Goal: Information Seeking & Learning: Learn about a topic

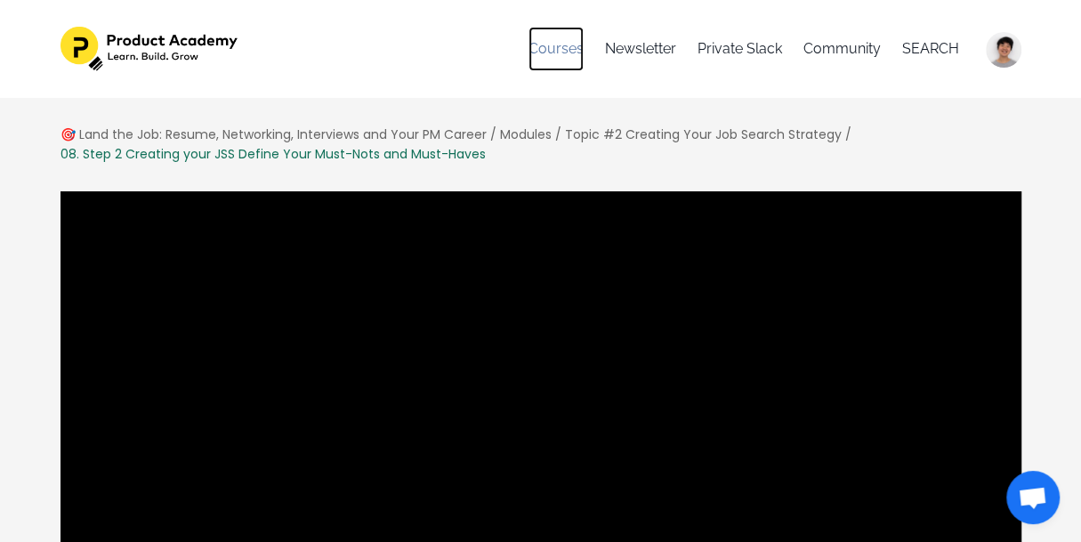
click at [563, 52] on link "Courses" at bounding box center [555, 49] width 55 height 44
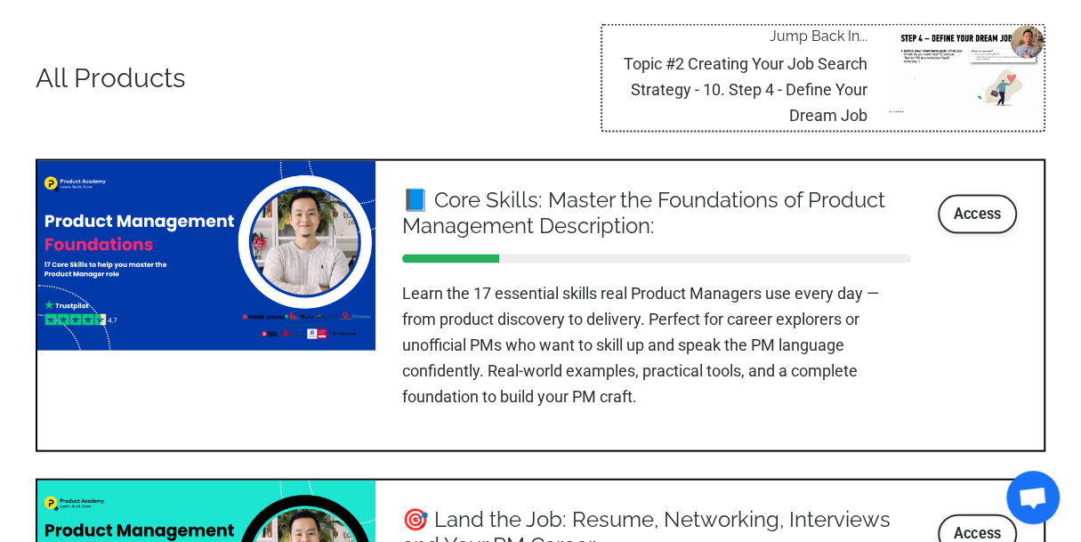
scroll to position [2144, 0]
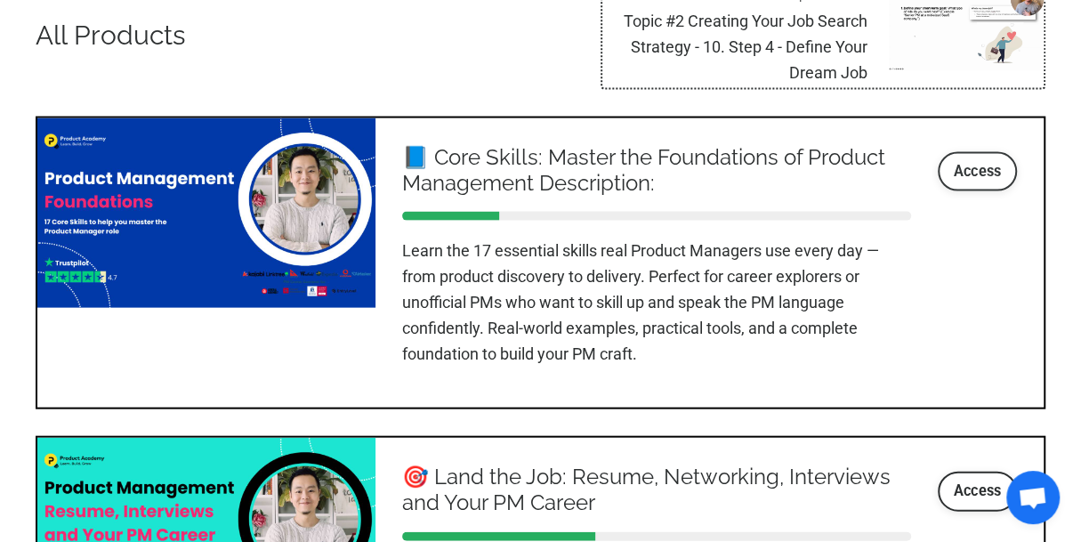
click at [977, 161] on link "Access" at bounding box center [978, 171] width 80 height 39
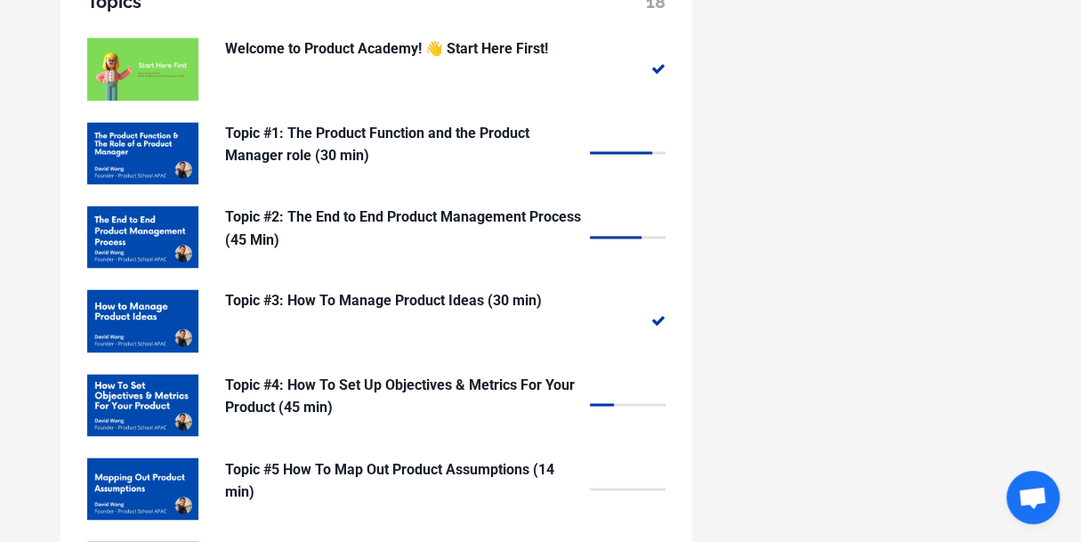
scroll to position [1489, 0]
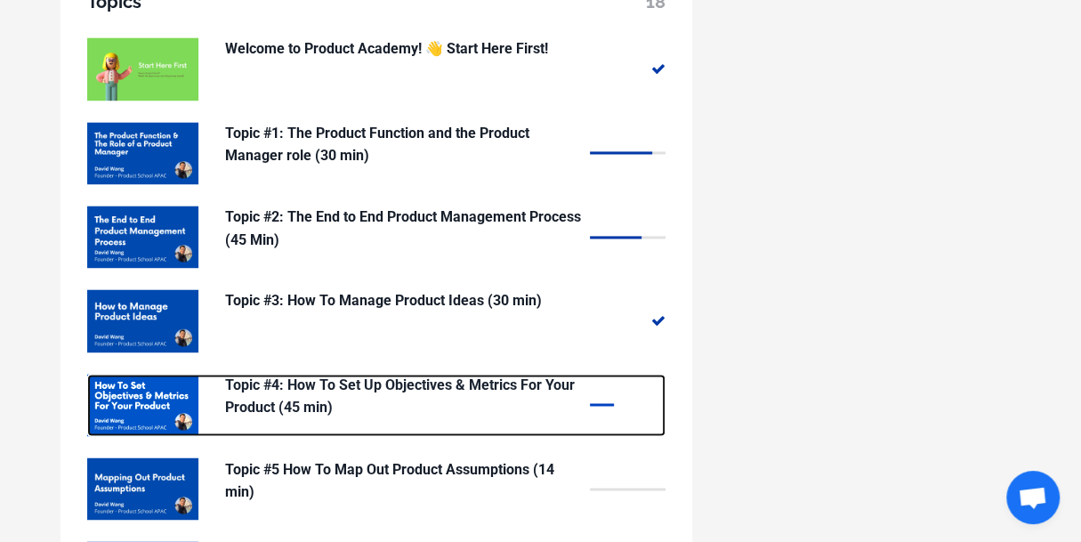
click at [483, 374] on p "Topic #4: How To Set Up Objectives & Metrics For Your Product (45 min)" at bounding box center [403, 396] width 356 height 45
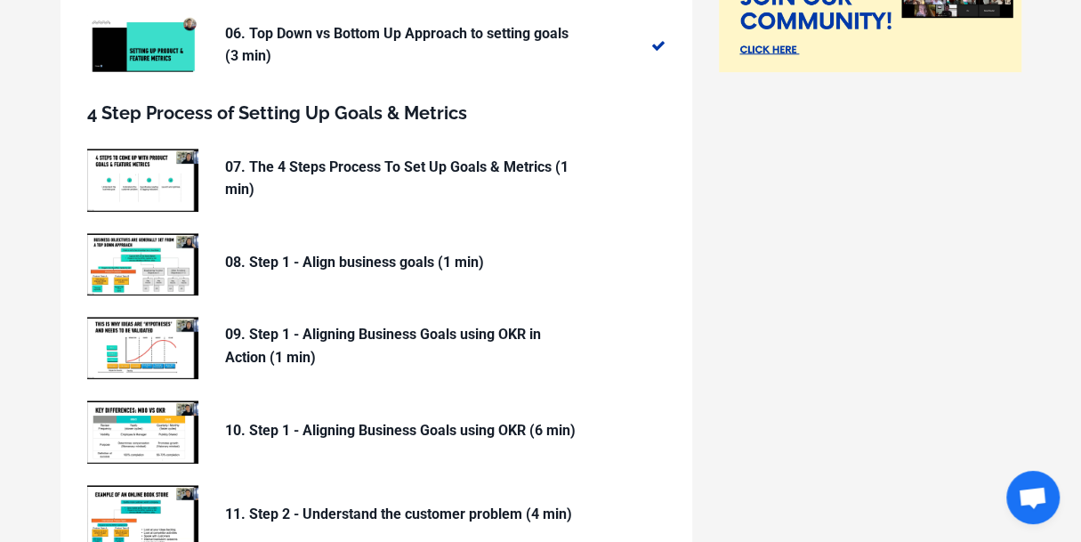
scroll to position [607, 0]
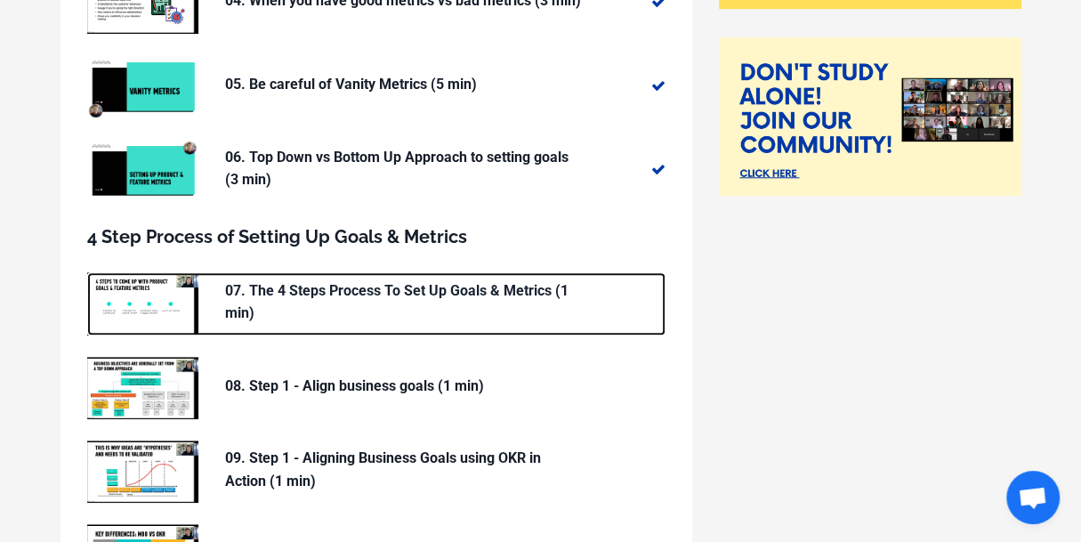
click at [427, 295] on p "07. The 4 Steps Process To Set Up Goals & Metrics (1 min)" at bounding box center [403, 301] width 356 height 45
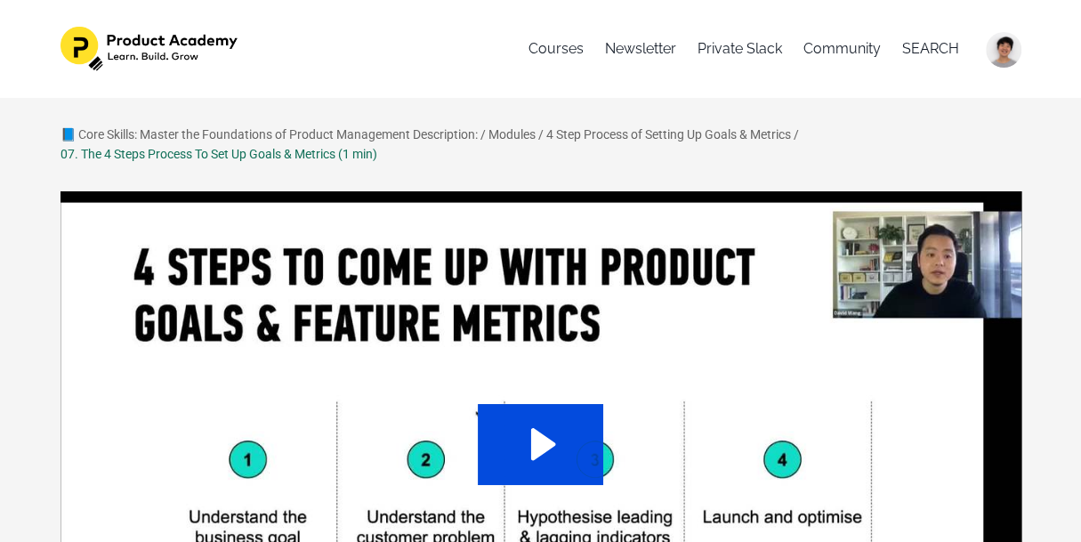
click at [539, 458] on icon "Play Video: sites/127338/video/n1yo233sSdWAeg7vjyKA_05._4_Steps_to_set_up_produ…" at bounding box center [540, 444] width 125 height 80
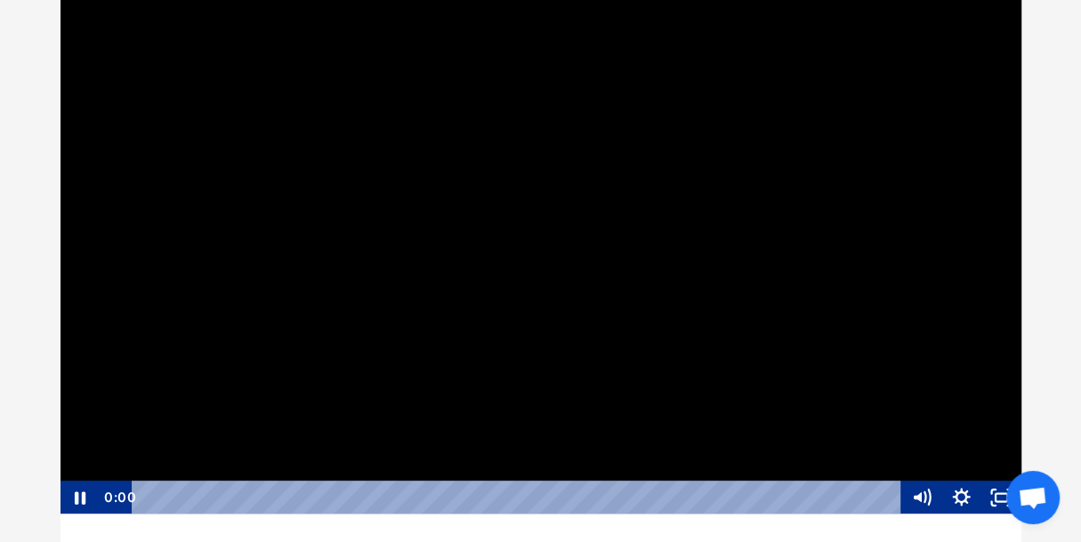
scroll to position [221, 0]
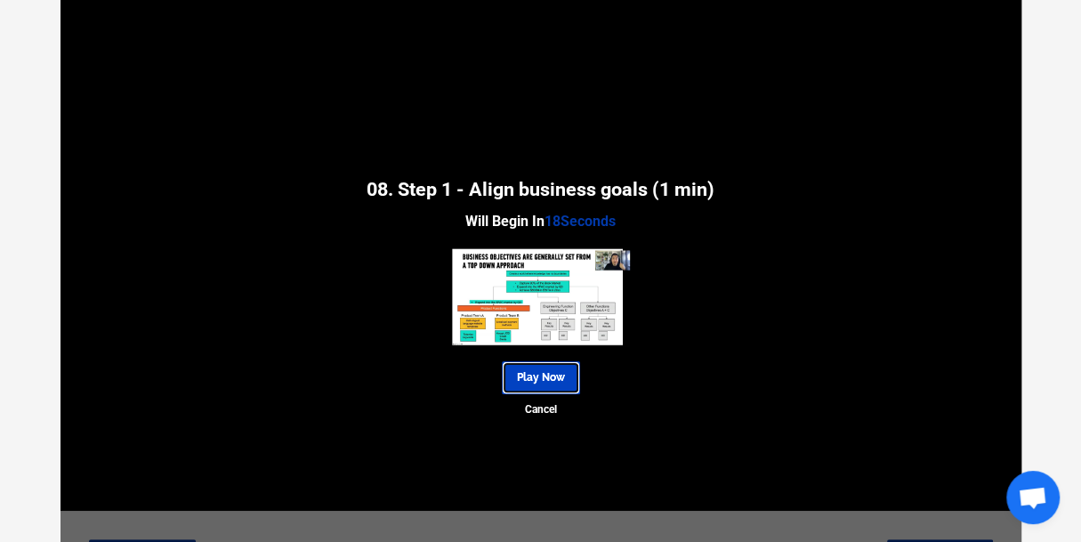
click at [545, 373] on link "Play Now" at bounding box center [541, 377] width 78 height 33
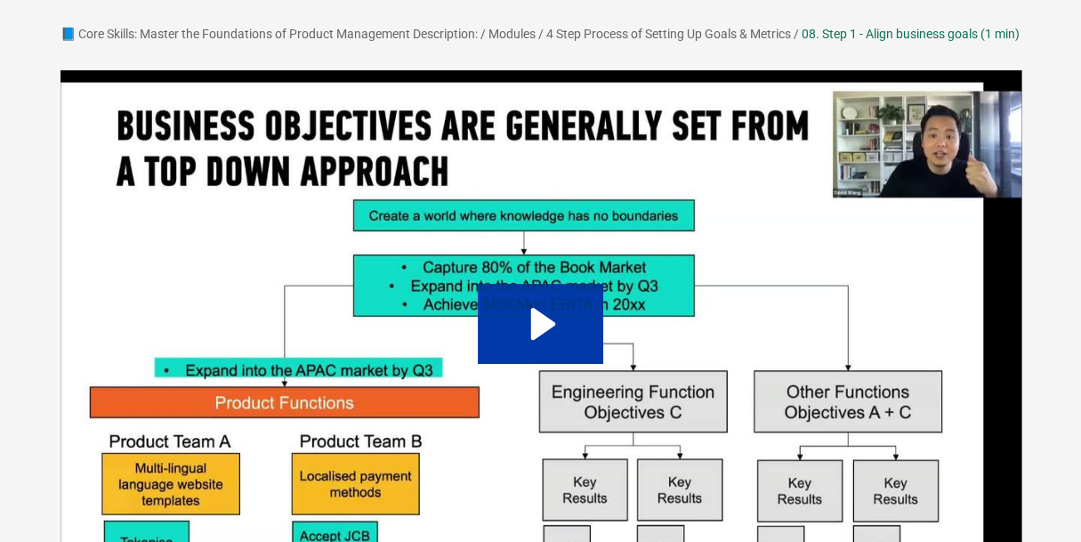
scroll to position [109, 0]
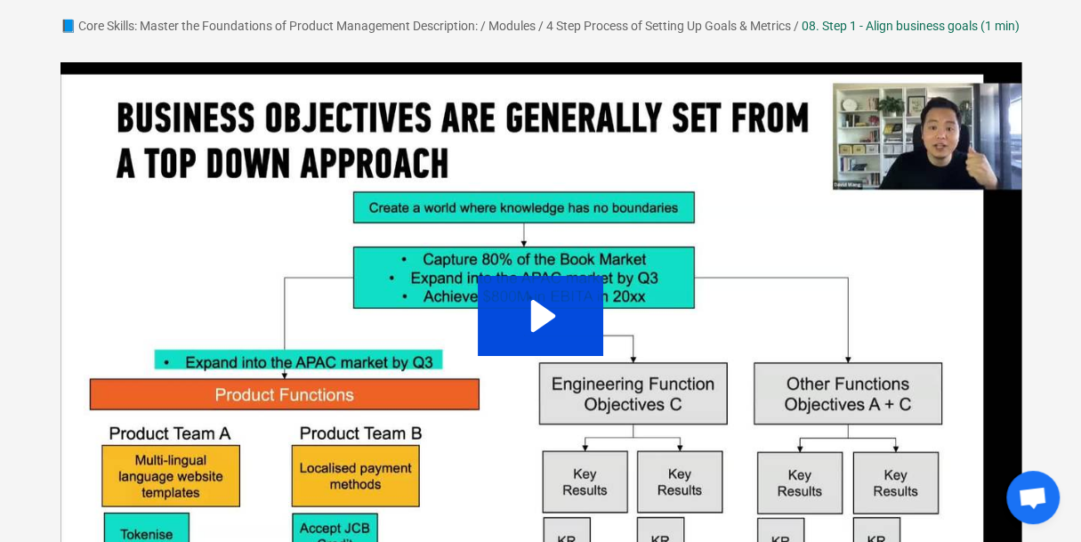
click at [547, 351] on icon "Play Video: sites/127338/video/jbCwu3bS763AJqiif6gW_06._Step_1_-_Align_business…" at bounding box center [540, 316] width 125 height 80
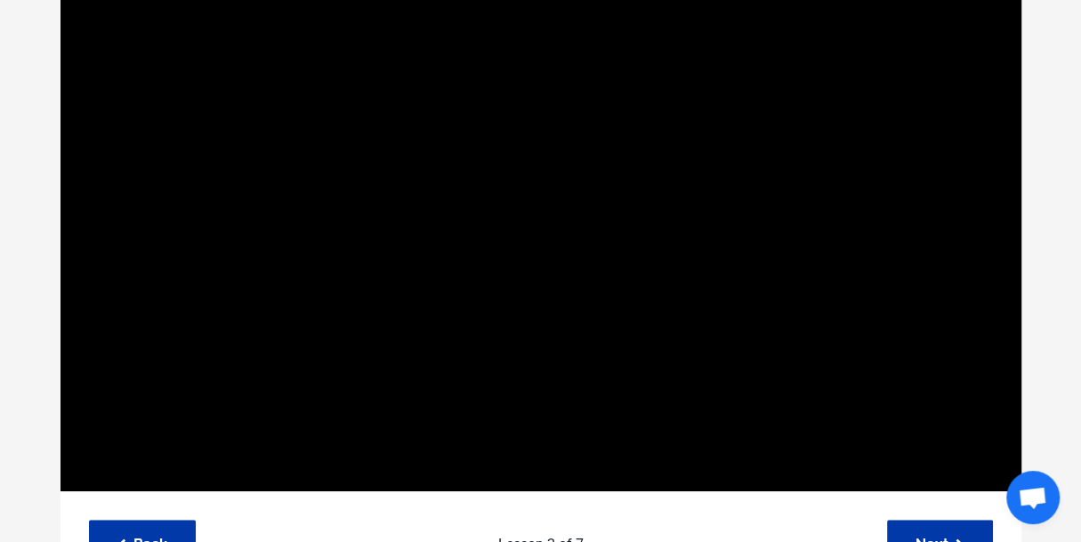
scroll to position [218, 0]
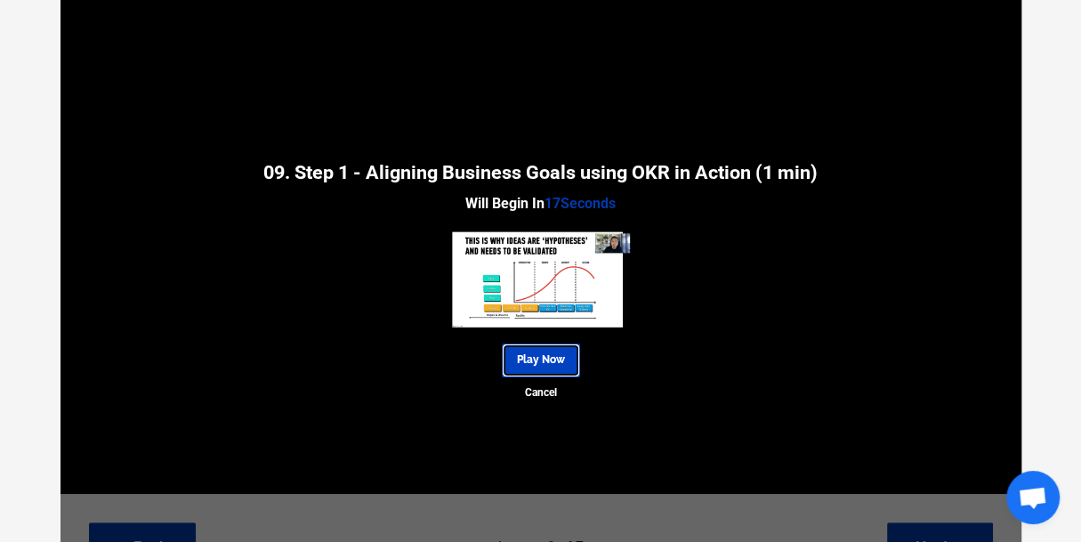
click at [550, 376] on link "Play Now" at bounding box center [541, 359] width 78 height 33
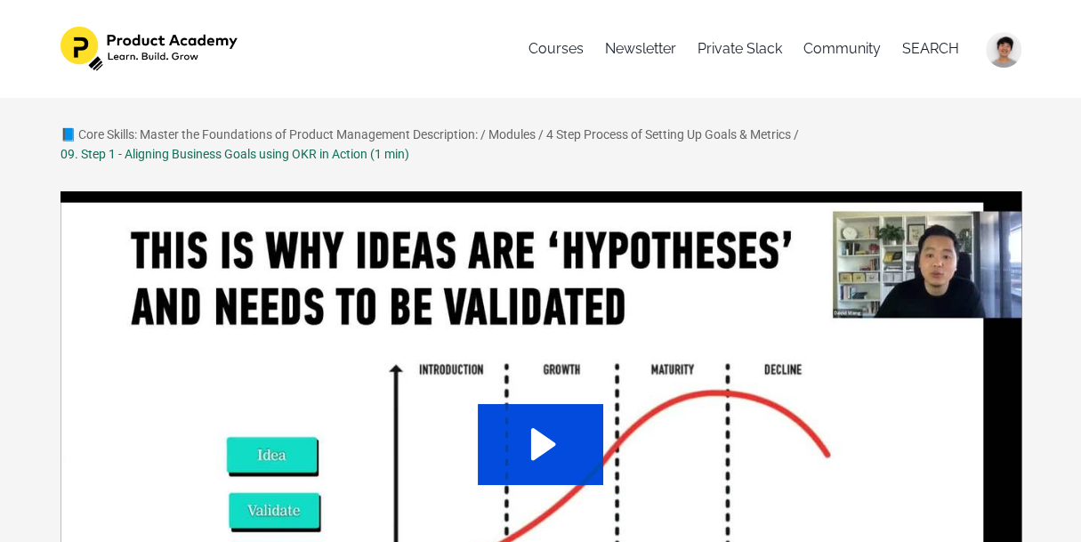
click at [544, 432] on icon "Play Video: sites/127338/video/l5wfXlzT5aSSviaKH1ys_08._Setting_up_OKR_s_in_act…" at bounding box center [540, 444] width 125 height 80
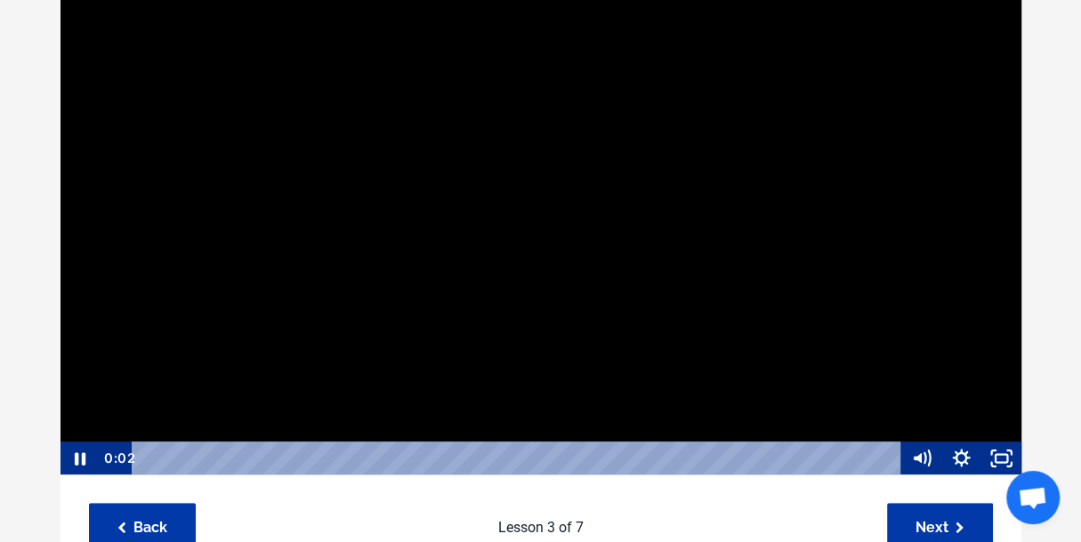
scroll to position [221, 0]
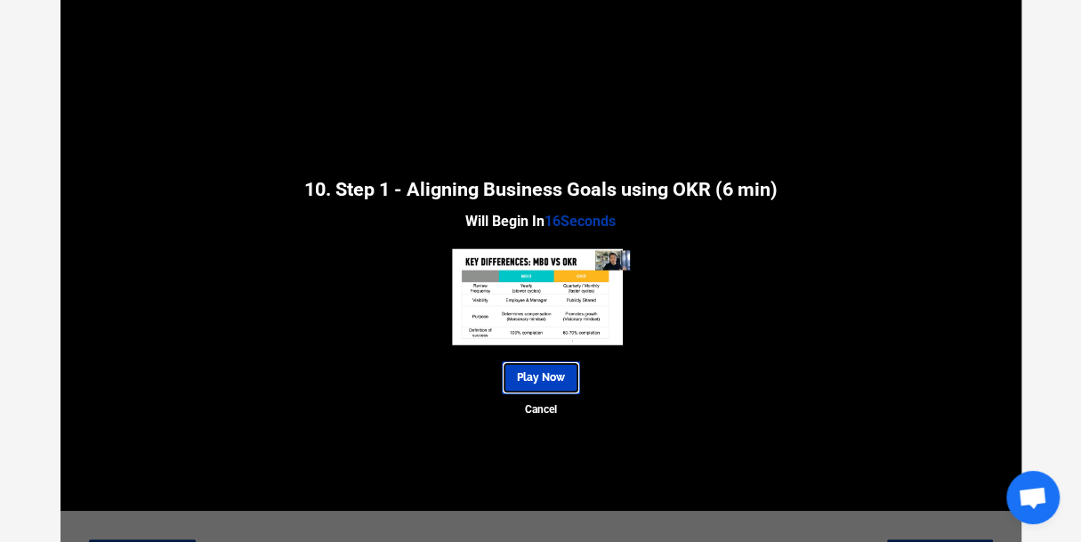
click at [539, 382] on link "Play Now" at bounding box center [541, 377] width 78 height 33
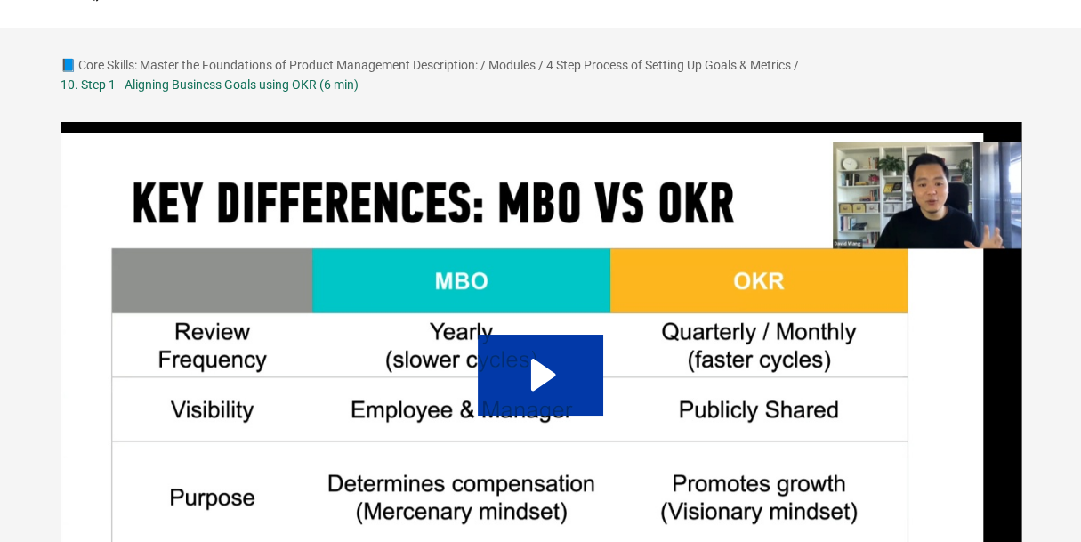
scroll to position [71, 0]
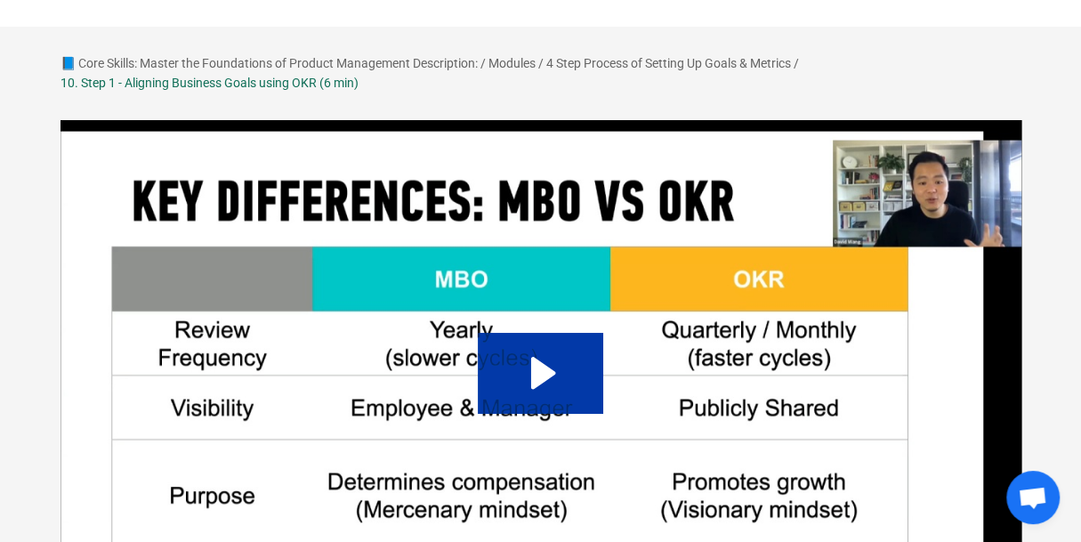
click at [482, 271] on img at bounding box center [541, 390] width 963 height 543
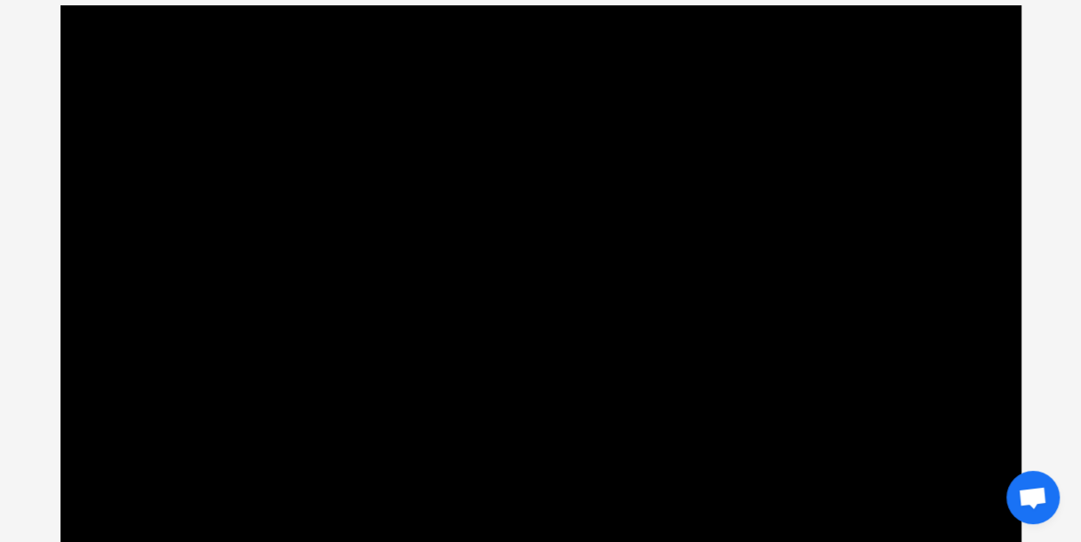
scroll to position [184, 0]
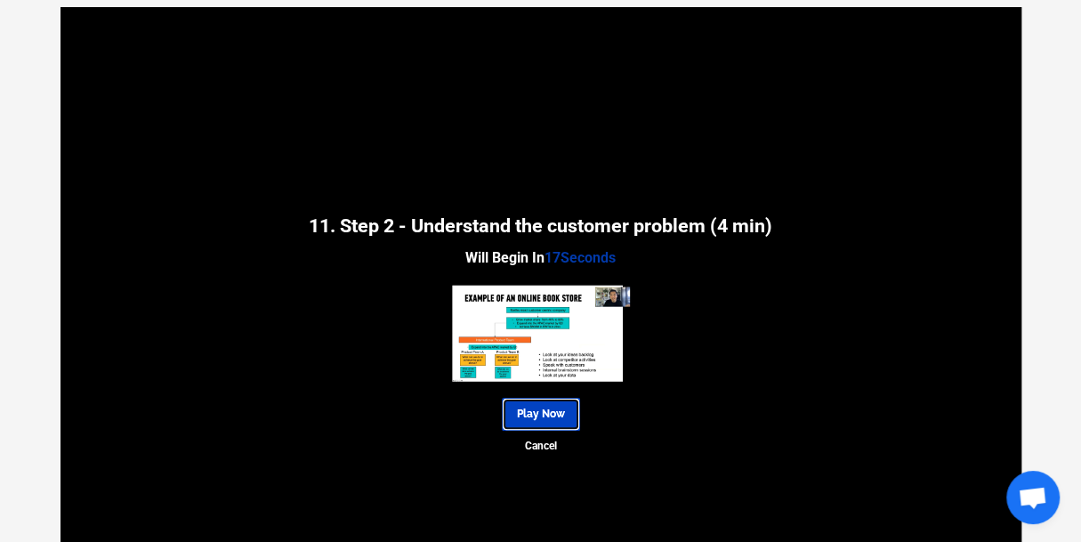
drag, startPoint x: 537, startPoint y: 409, endPoint x: 559, endPoint y: 401, distance: 22.8
click at [537, 409] on link "Play Now" at bounding box center [541, 414] width 78 height 33
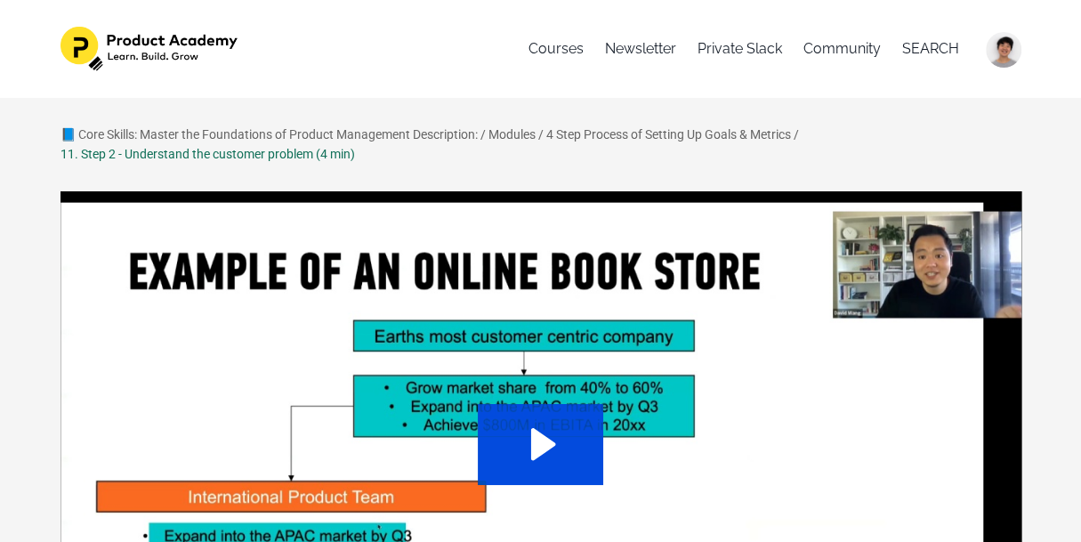
click at [579, 426] on icon "Play Video: sites/127338/video/zrNjy2lFQQeSC1zH8vW3_09._Step_2_-_Understand_the…" at bounding box center [540, 444] width 125 height 80
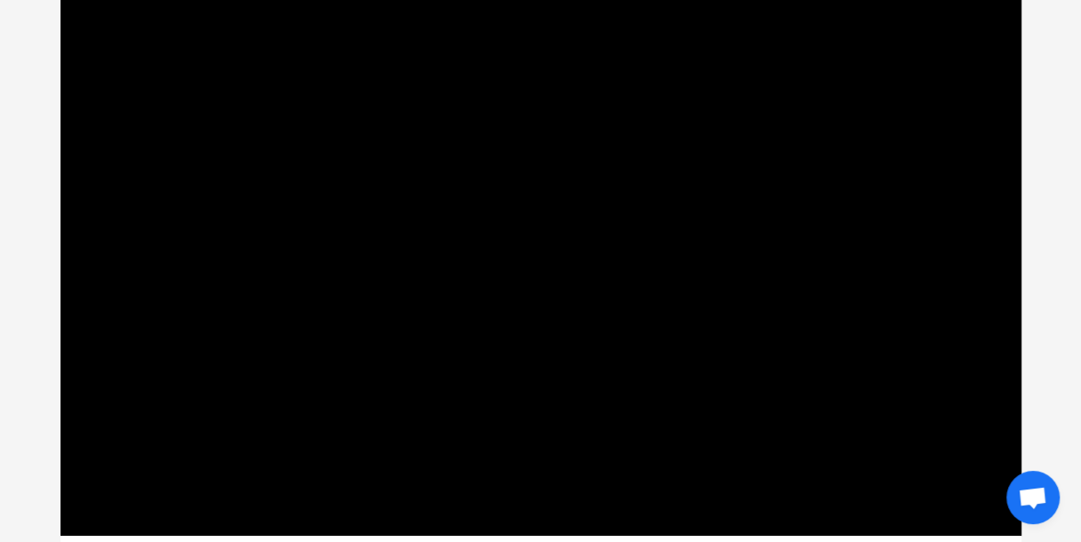
scroll to position [196, 0]
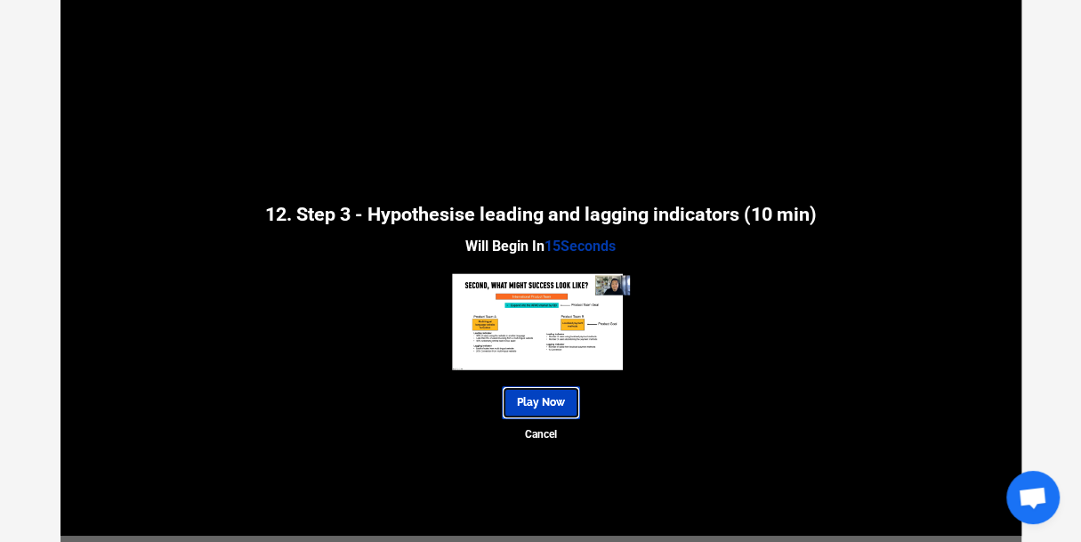
click at [549, 399] on link "Play Now" at bounding box center [541, 402] width 78 height 33
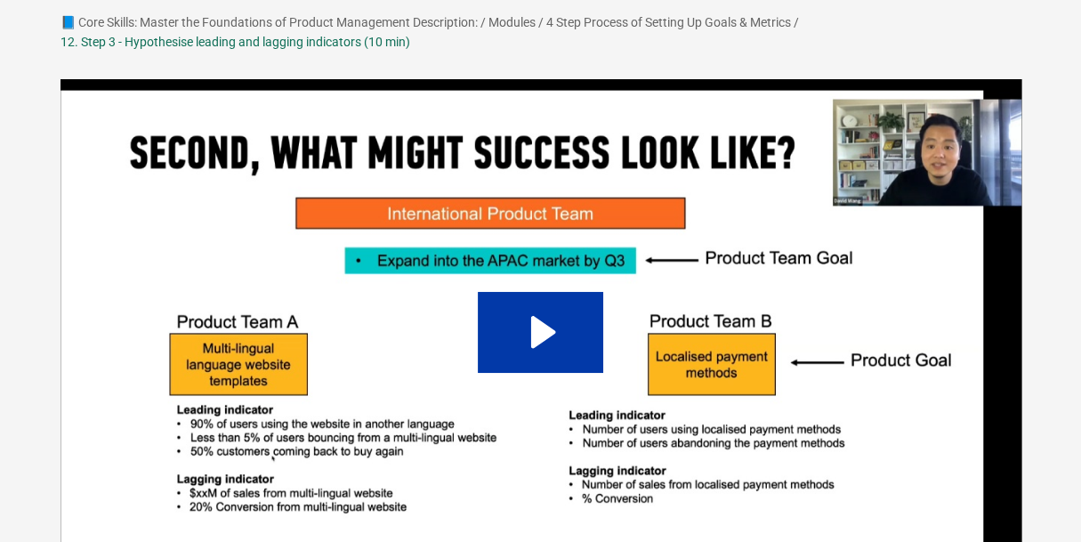
scroll to position [120, 0]
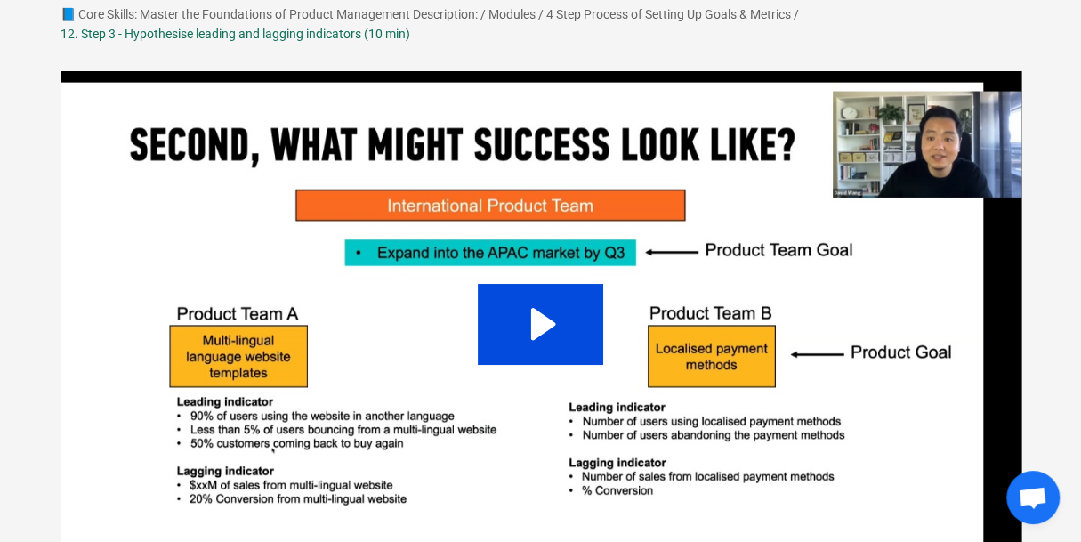
click at [578, 354] on icon "Play Video: sites/127338/video/nGYcPTkS4XS04NXkMtPw_10._Step_3_-_hypothesise_le…" at bounding box center [540, 324] width 125 height 80
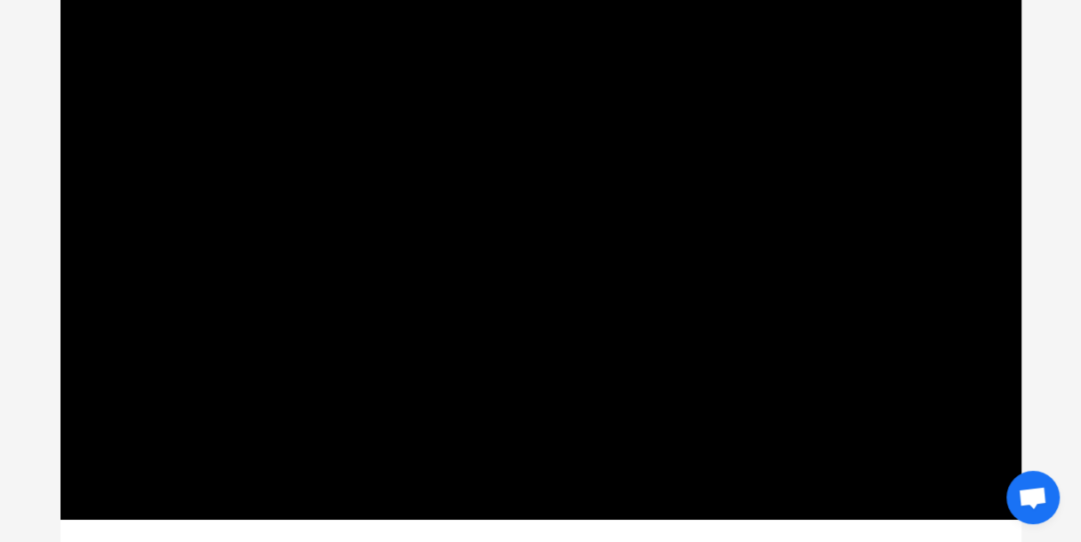
scroll to position [210, 0]
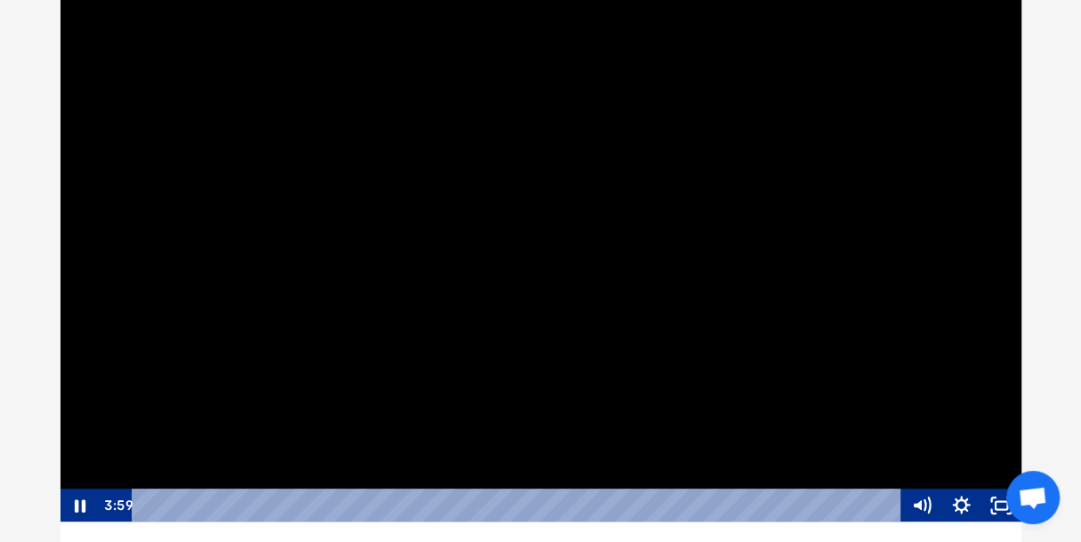
click at [855, 371] on div at bounding box center [541, 251] width 963 height 543
